Goal: Navigation & Orientation: Find specific page/section

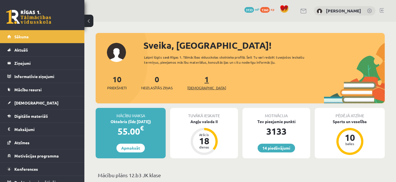
click at [204, 89] on span "[DEMOGRAPHIC_DATA]" at bounding box center [206, 88] width 39 height 6
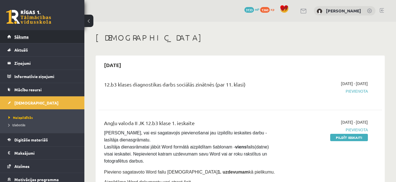
click at [20, 35] on span "Sākums" at bounding box center [21, 36] width 14 height 5
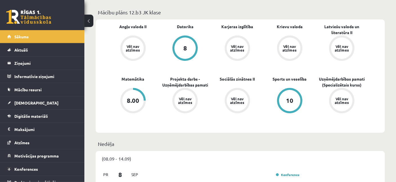
scroll to position [161, 0]
